Goal: Find specific page/section: Find specific page/section

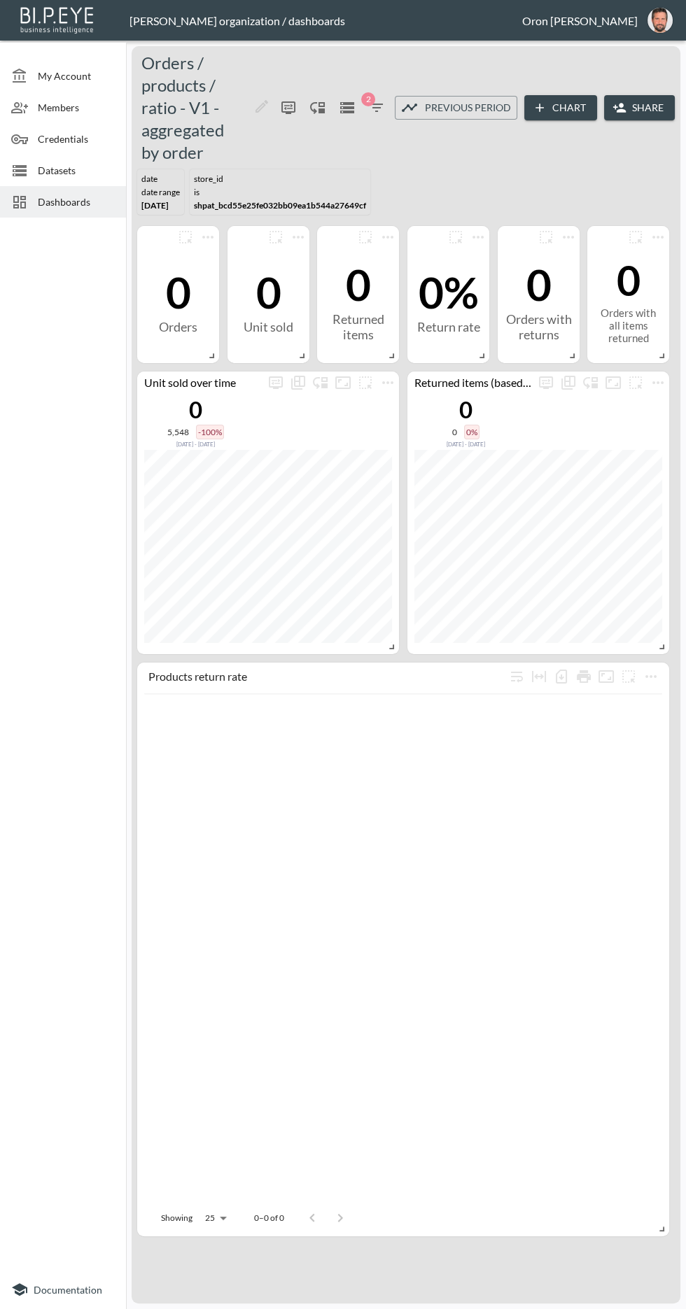
click at [369, 99] on span "2" at bounding box center [368, 99] width 14 height 14
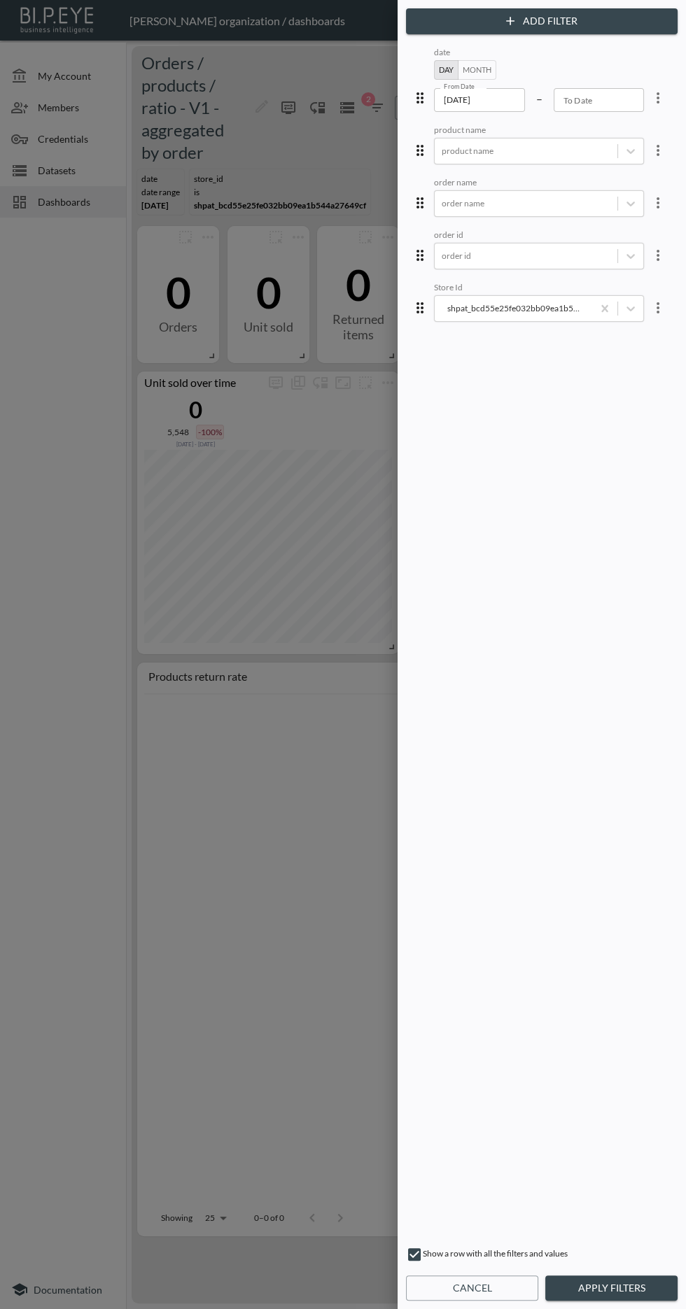
click at [479, 1284] on button "Cancel" at bounding box center [472, 1288] width 132 height 26
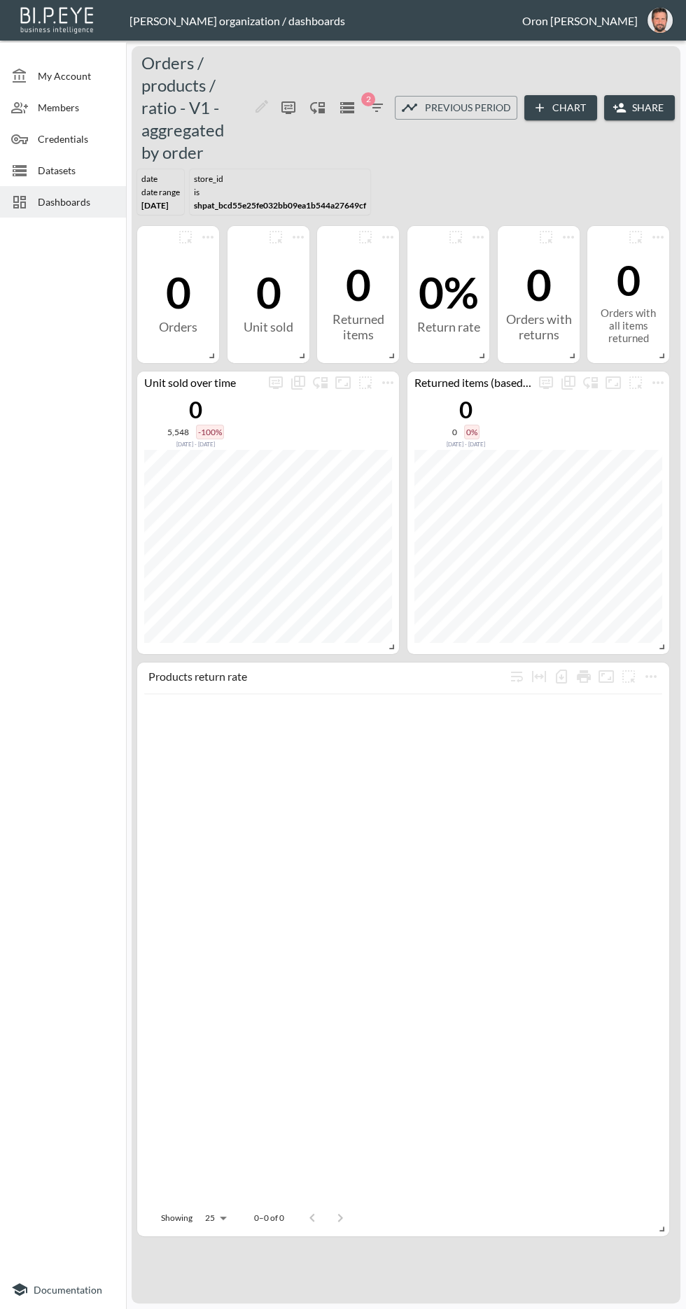
click at [369, 99] on span "2" at bounding box center [368, 99] width 14 height 14
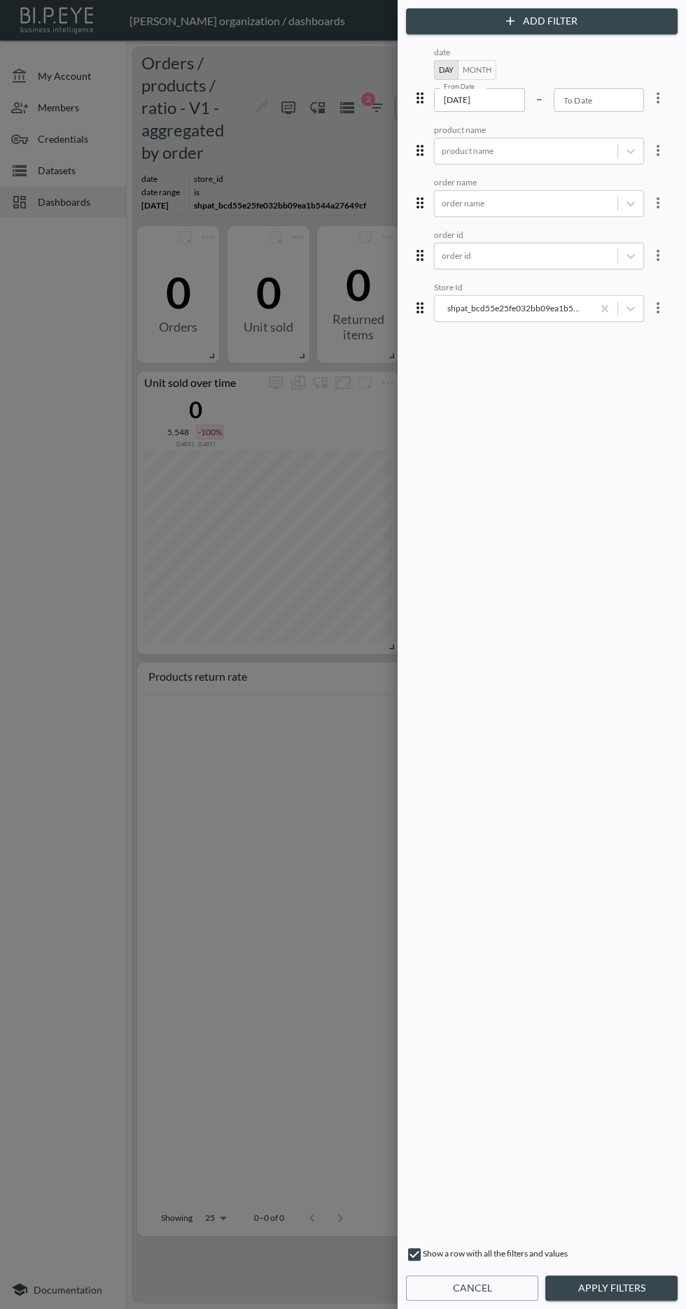
click at [467, 1294] on button "Cancel" at bounding box center [472, 1288] width 132 height 26
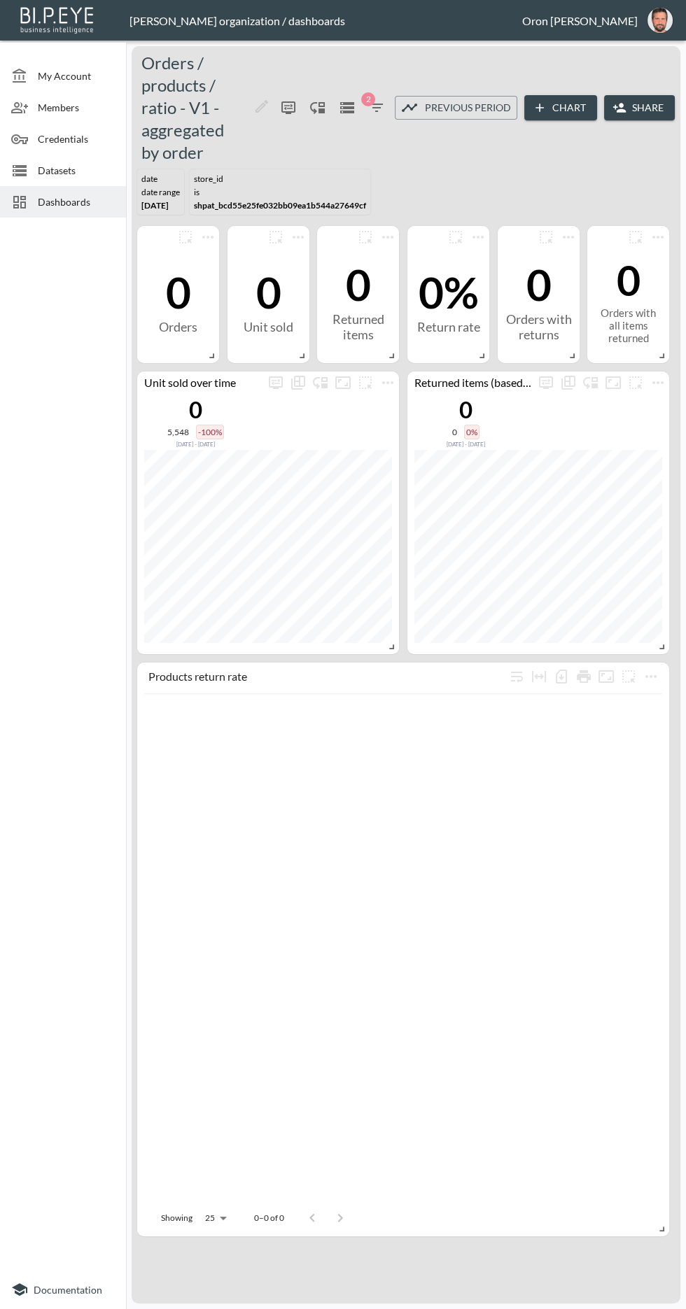
click at [66, 204] on span "Dashboards" at bounding box center [76, 201] width 77 height 15
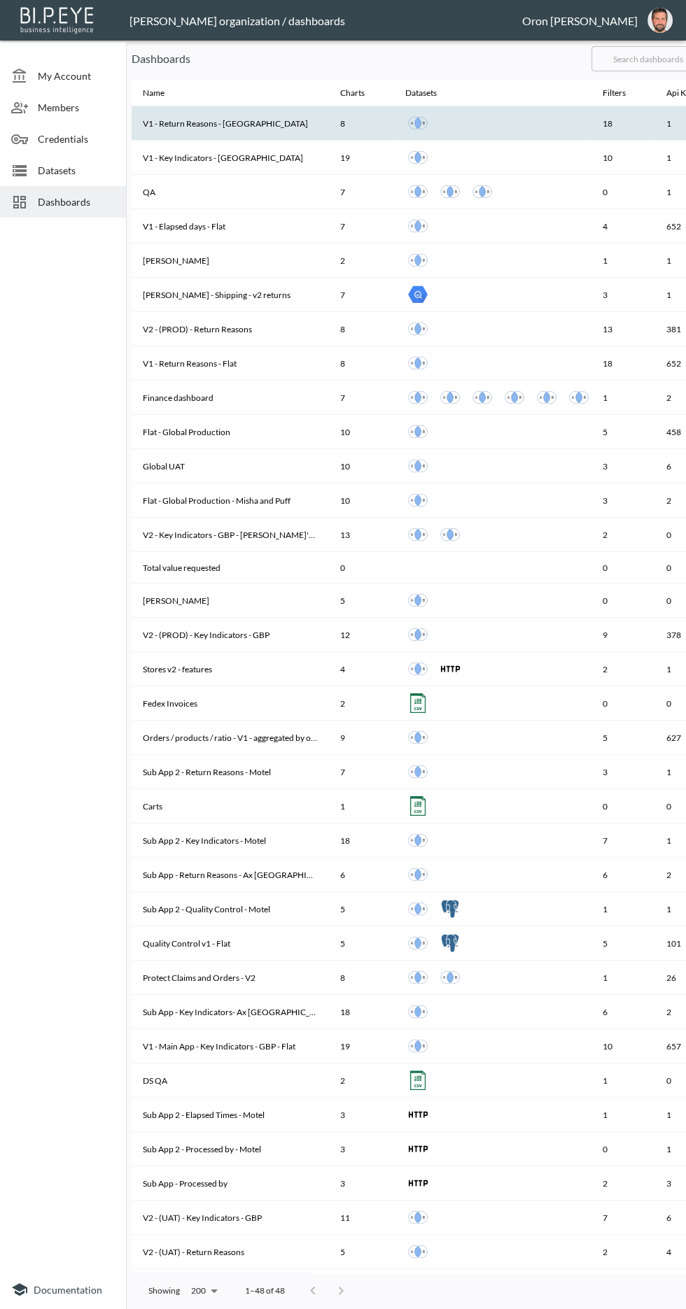
click at [185, 123] on th "V1 - Return Reasons - [GEOGRAPHIC_DATA]" at bounding box center [230, 123] width 197 height 34
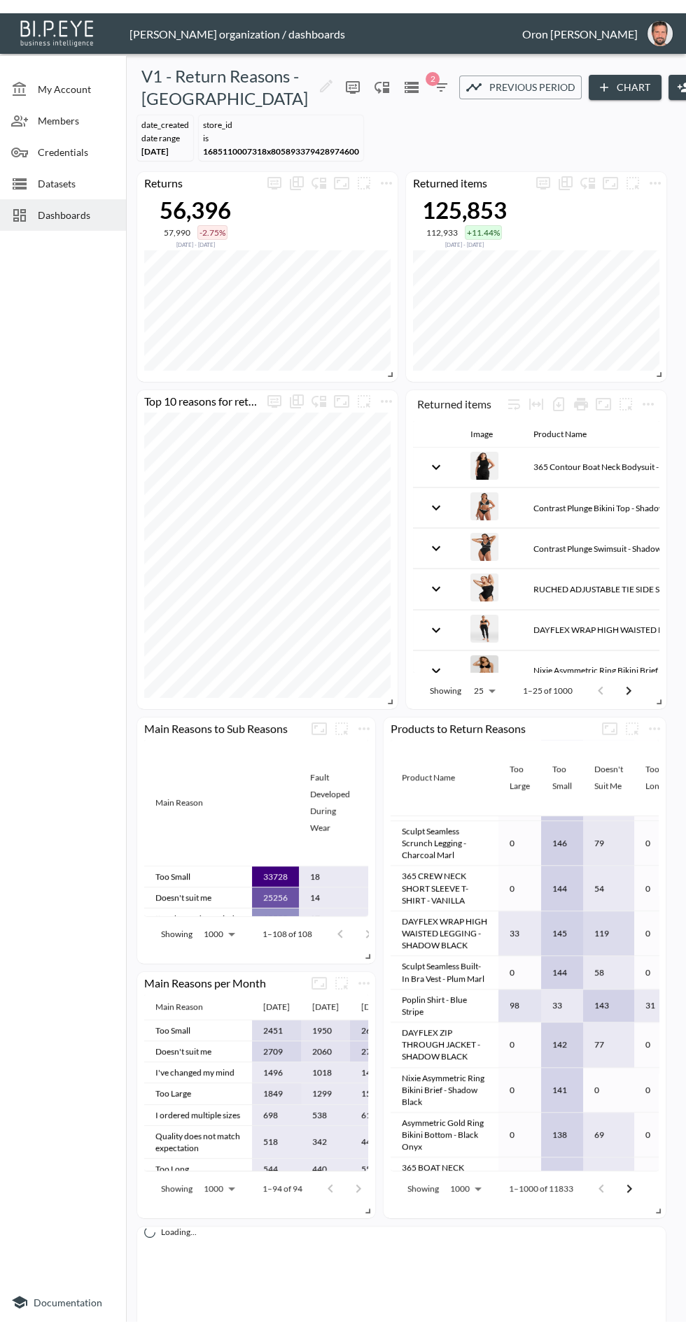
scroll to position [361, 0]
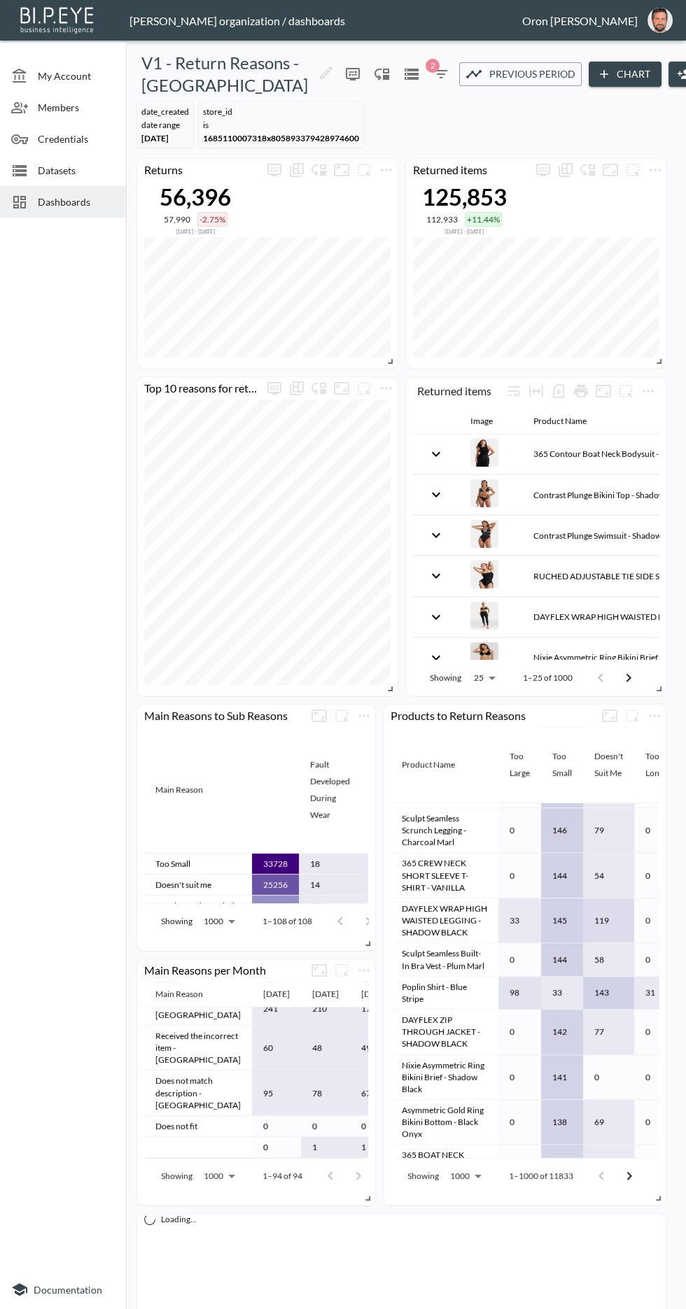
click at [432, 80] on icon "button" at bounding box center [440, 74] width 17 height 17
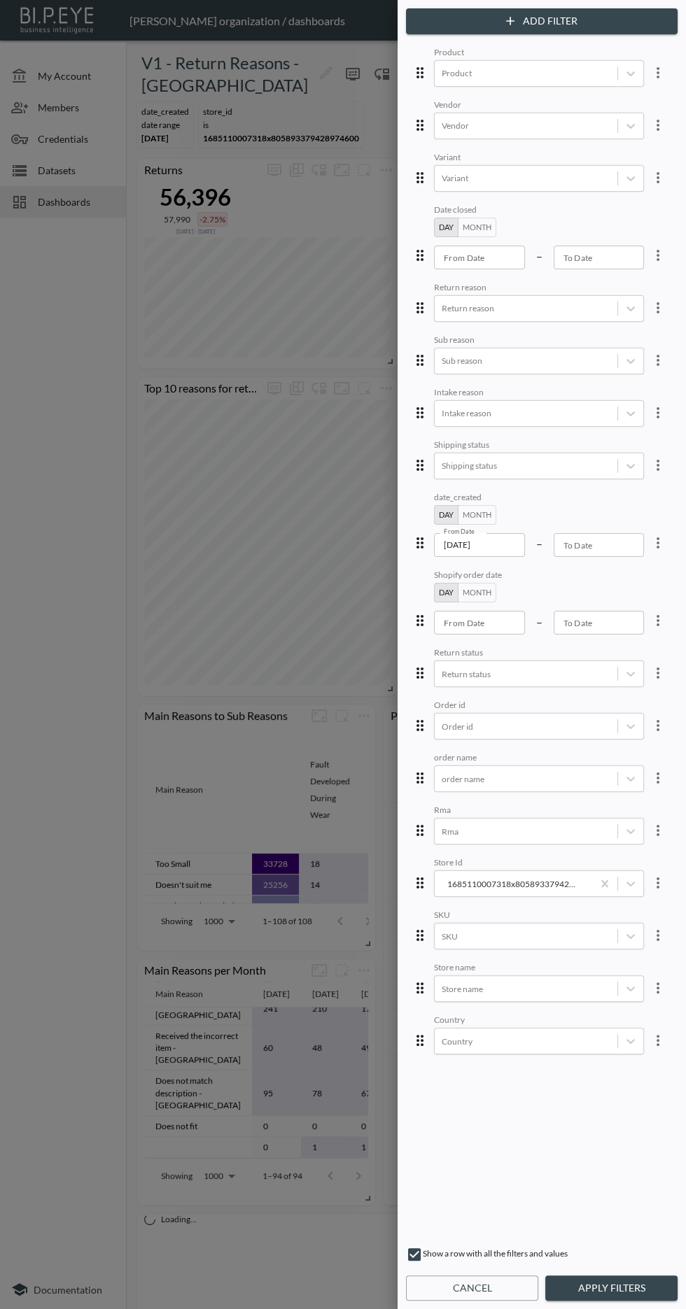
click at [495, 1291] on button "Cancel" at bounding box center [472, 1288] width 132 height 26
